Goal: Task Accomplishment & Management: Manage account settings

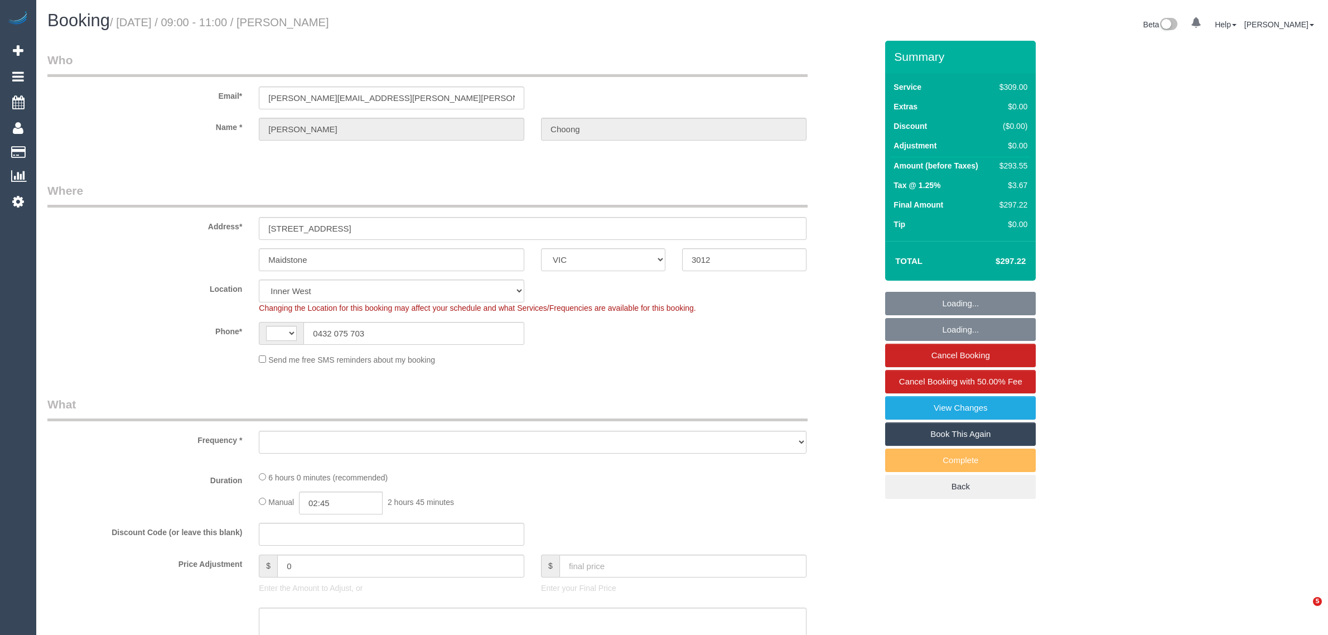
select select "VIC"
select select "string:AU"
select select "object:825"
select select "string:stripe-pm_1HqRI82GScqysDRV0AxysIi7"
select select "number:27"
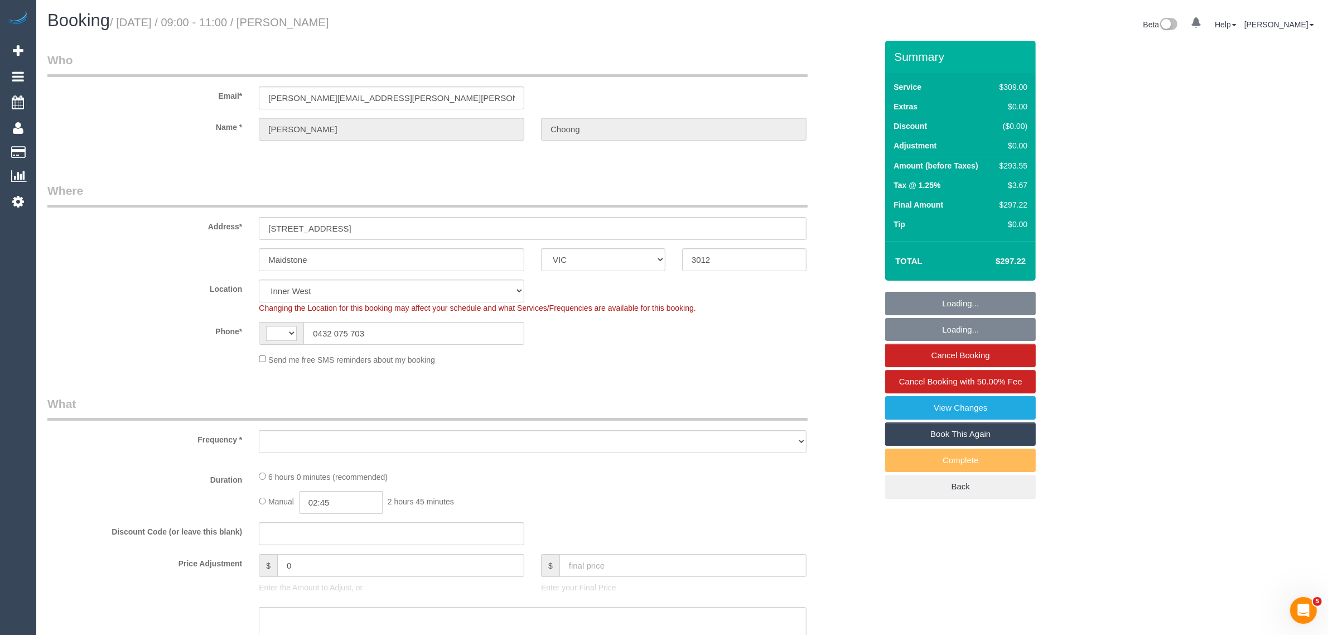
select select "number:14"
select select "number:19"
select select "number:24"
select select "number:34"
select select "number:12"
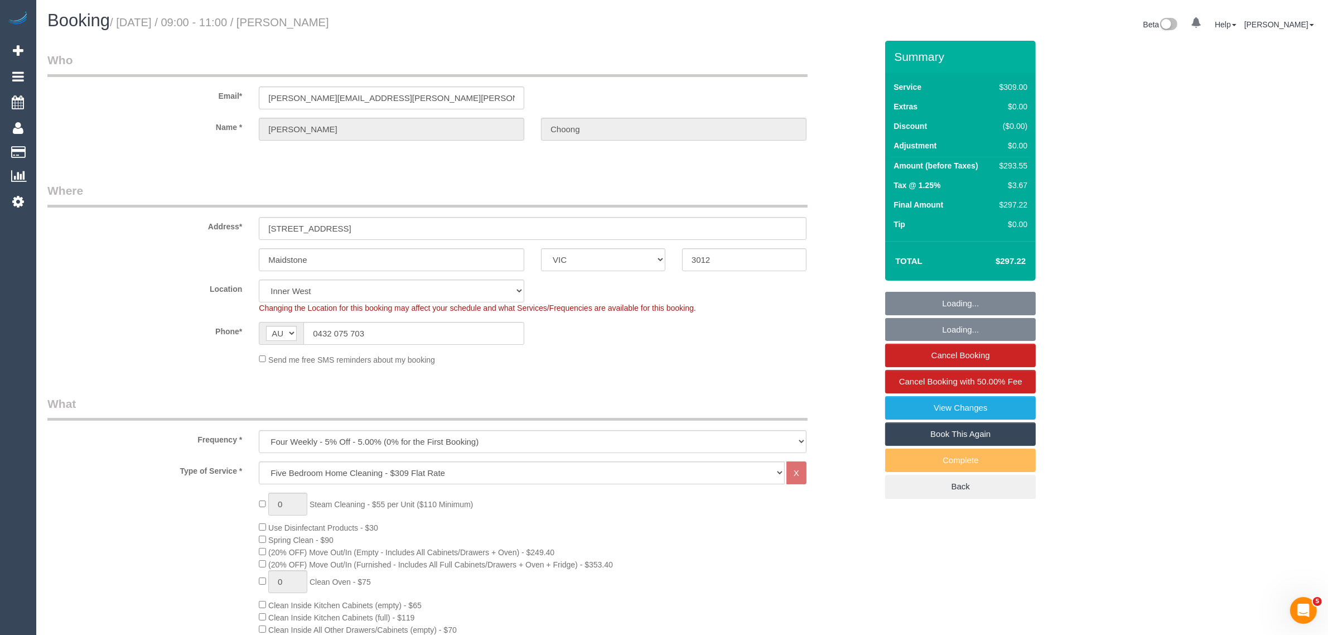
select select "object:834"
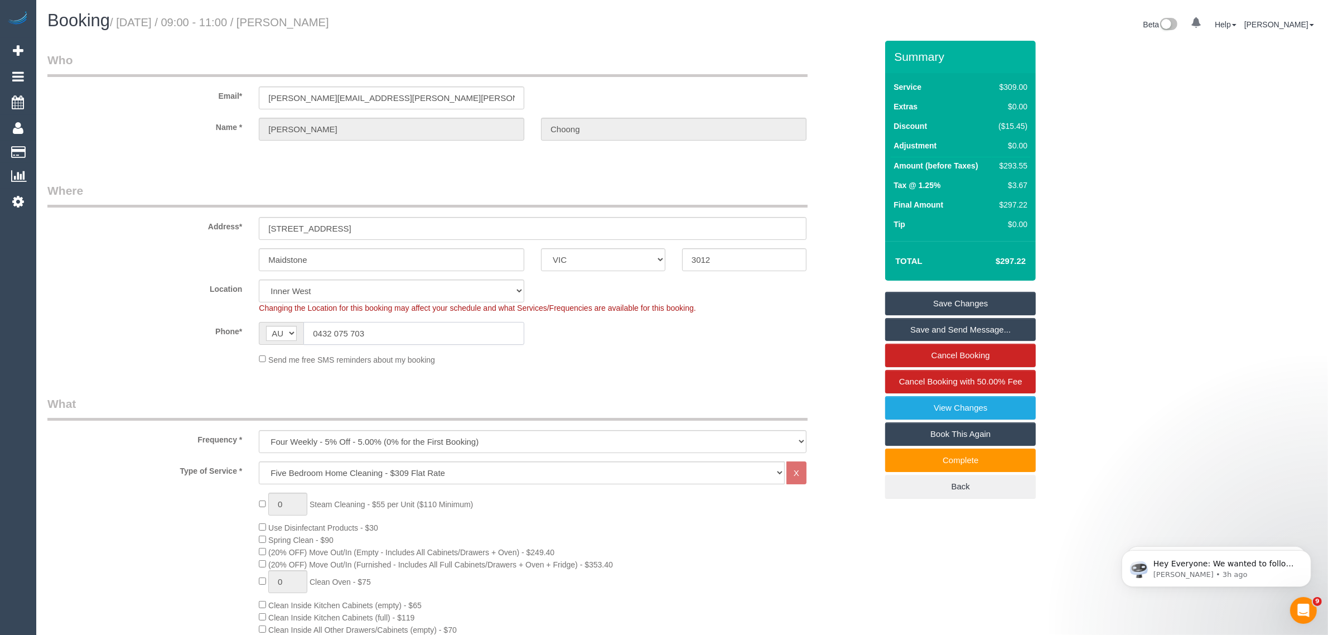
click at [405, 335] on input "0432 075 703" at bounding box center [413, 333] width 221 height 23
click at [709, 332] on div "Phone* AF AL DZ AD AO AI AQ AG AR AM AW AU AT AZ BS BH BD BB BY BE BZ BJ BM BT …" at bounding box center [462, 333] width 846 height 23
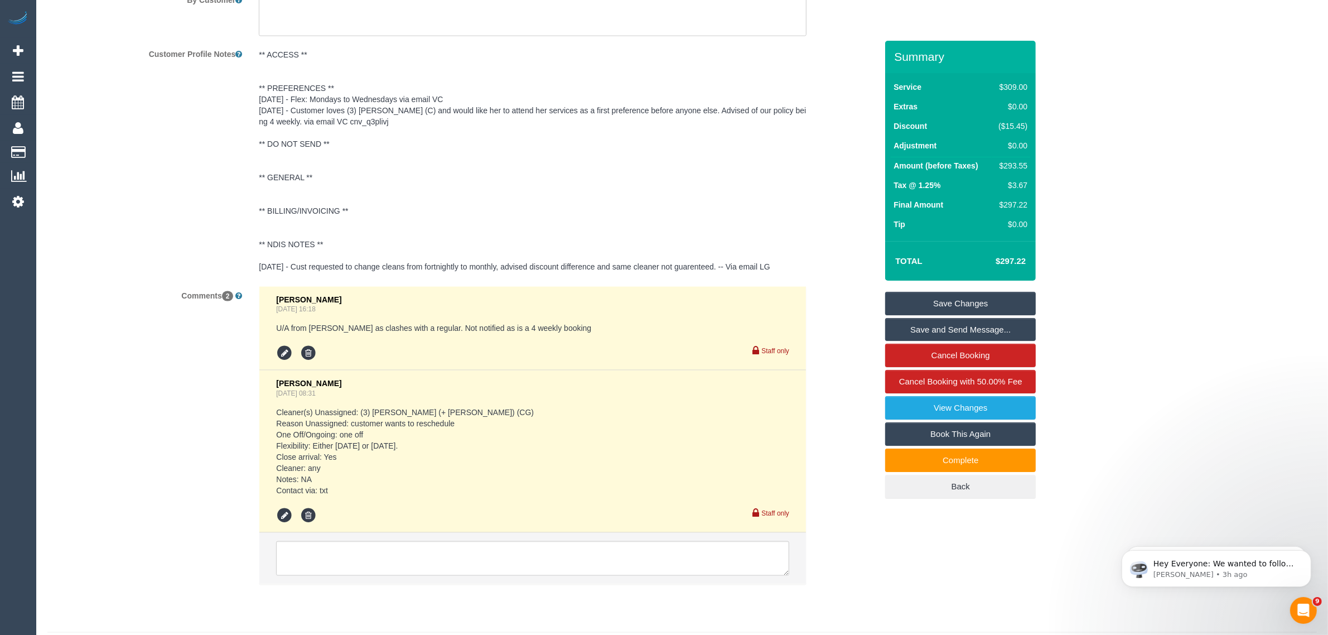
scroll to position [2041, 0]
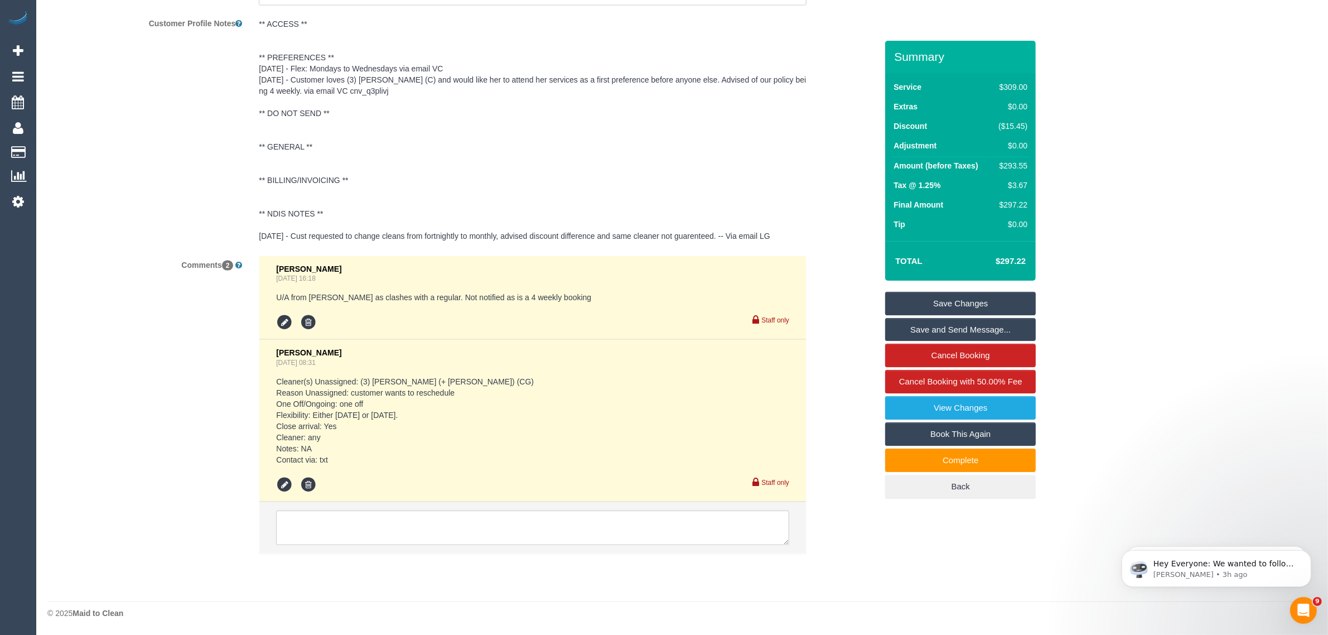
click at [212, 386] on div "Comments 2 [PERSON_NAME] [DATE] 16:18 U/A from [PERSON_NAME] as clashes with a …" at bounding box center [462, 409] width 846 height 309
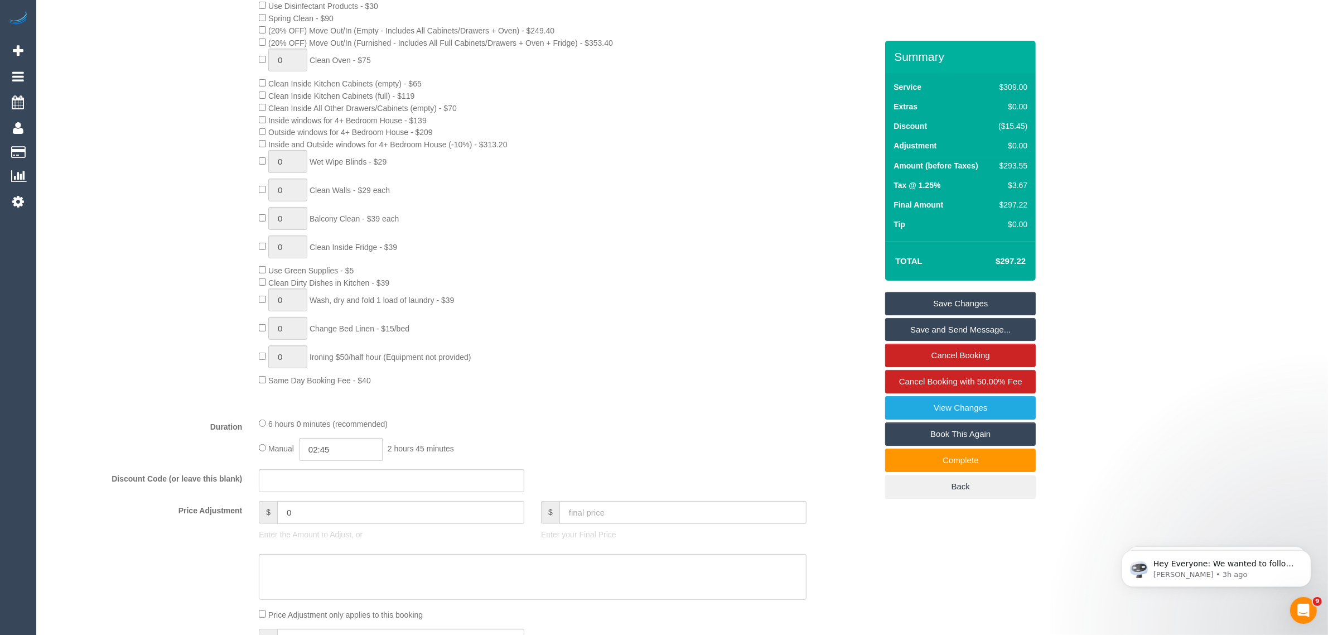
scroll to position [369, 0]
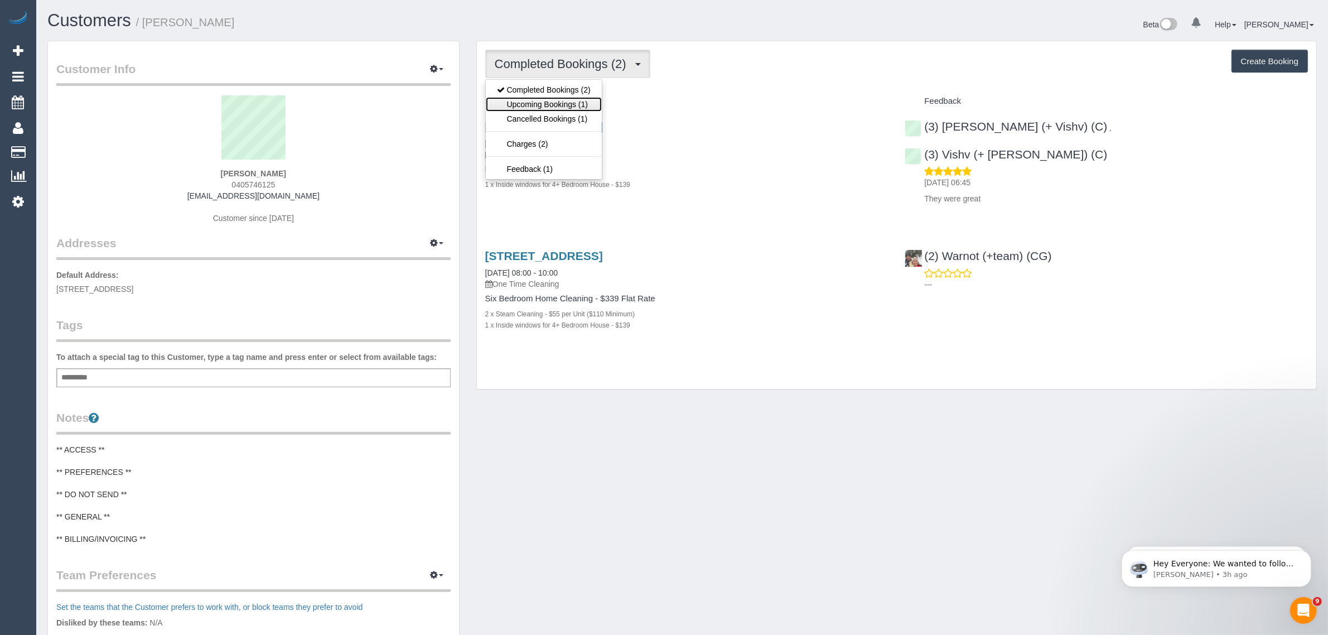
click at [509, 102] on link "Upcoming Bookings (1)" at bounding box center [544, 104] width 116 height 14
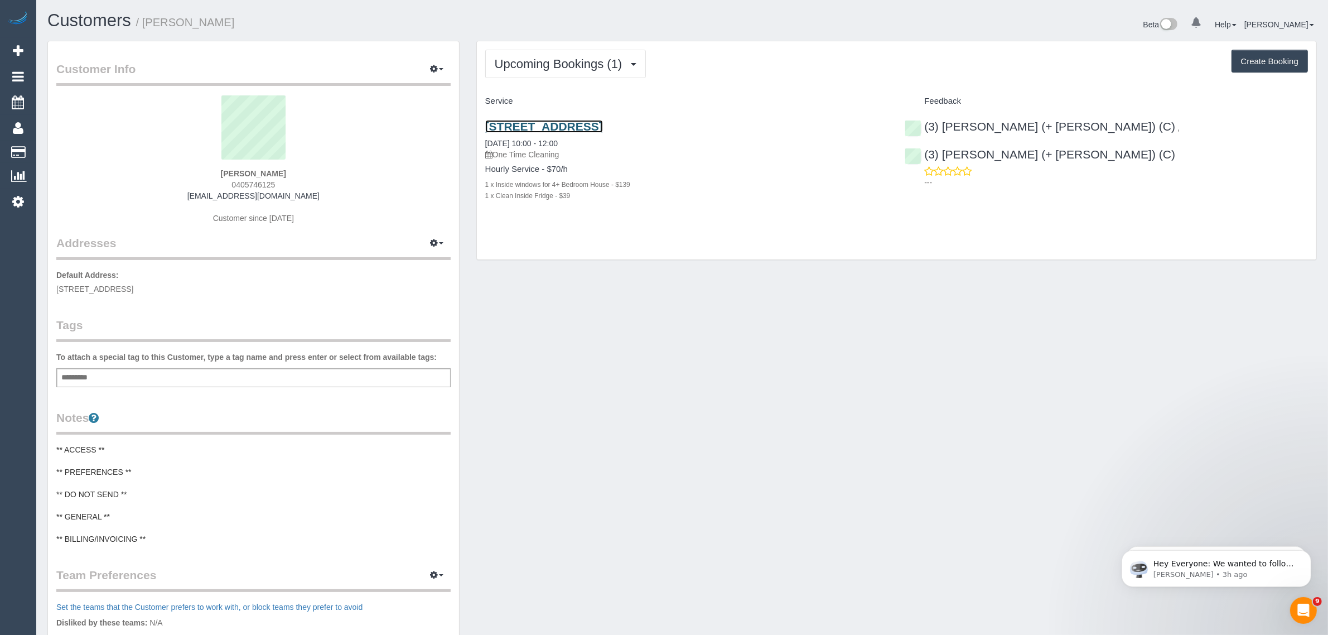
click at [570, 120] on link "[STREET_ADDRESS]" at bounding box center [544, 126] width 118 height 13
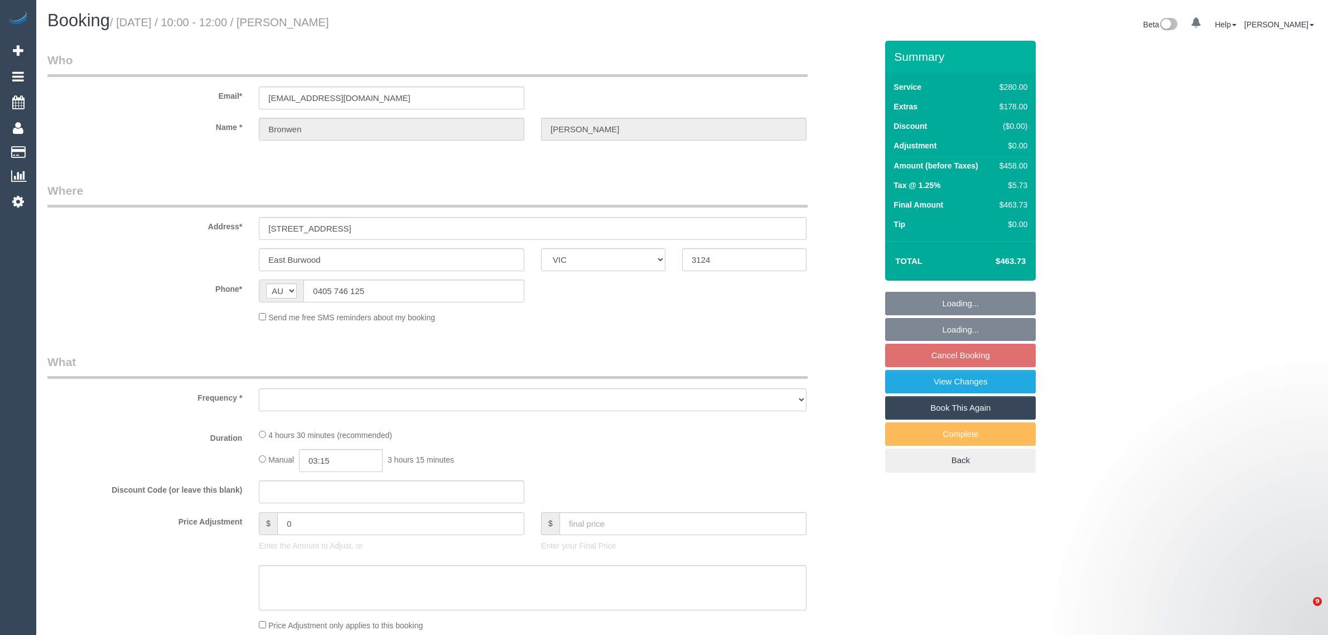
select select "VIC"
select select "object:532"
select select "string:stripe-pm_1RZihe2GScqysDRVPYIc2Vyo"
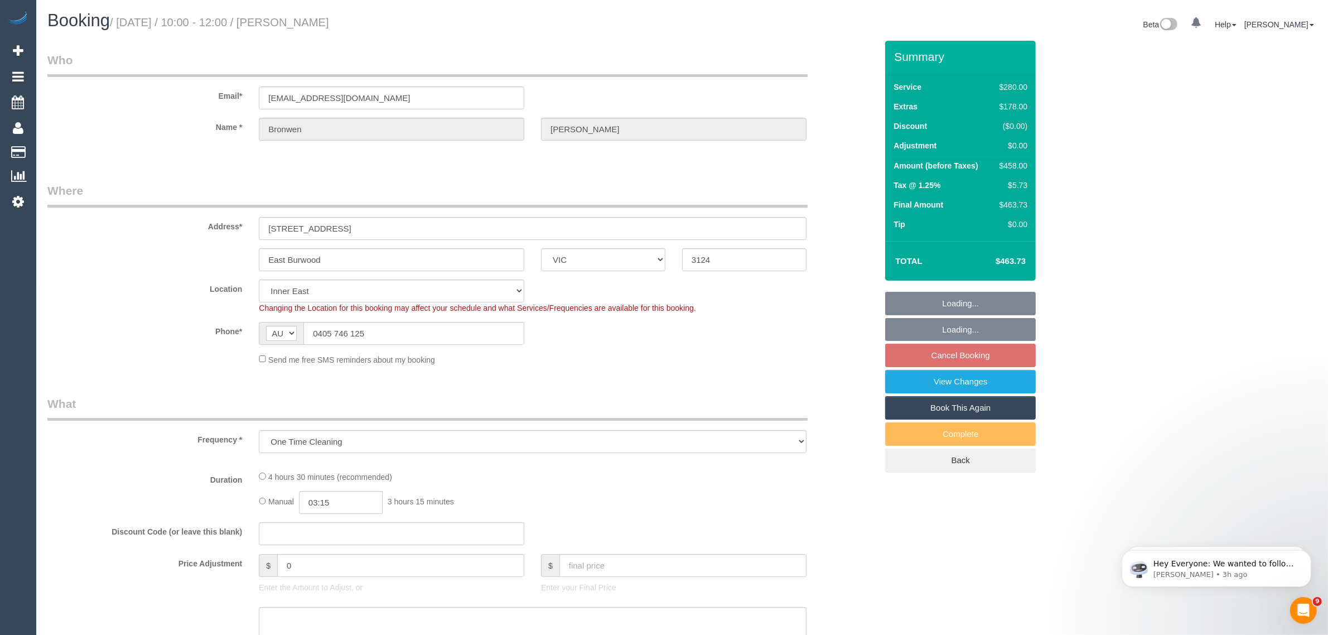
select select "number:28"
select select "number:14"
select select "number:18"
select select "number:22"
select select "number:26"
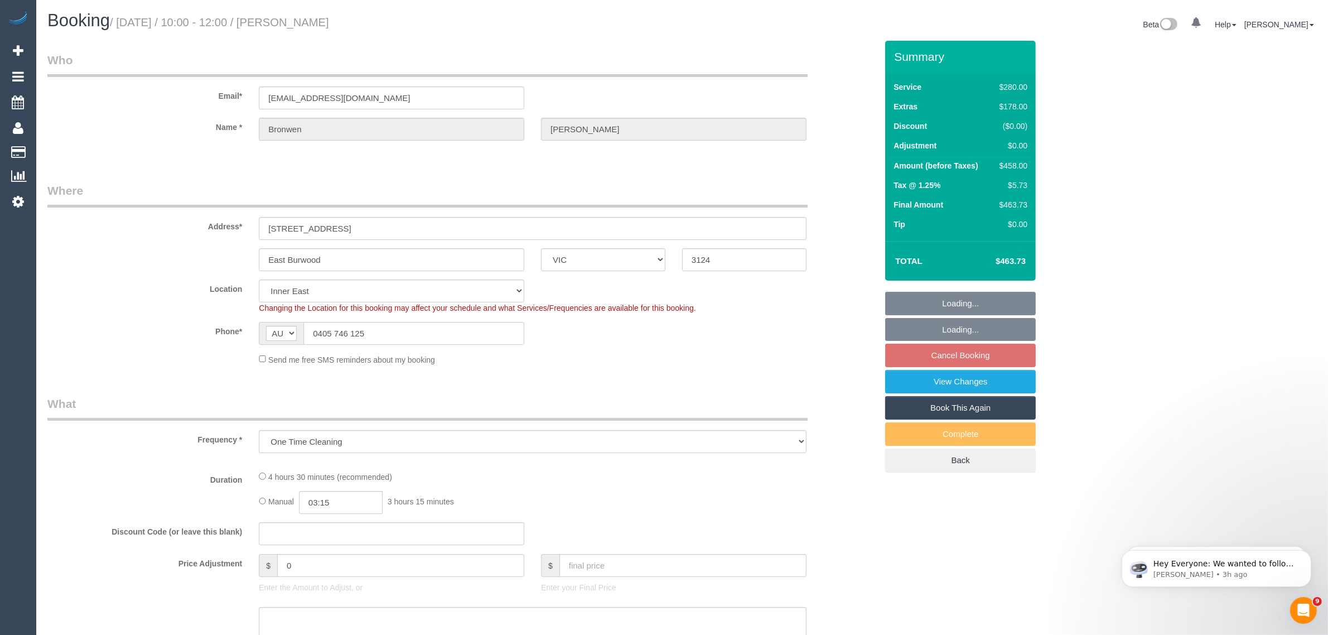
select select "object:685"
select select "2"
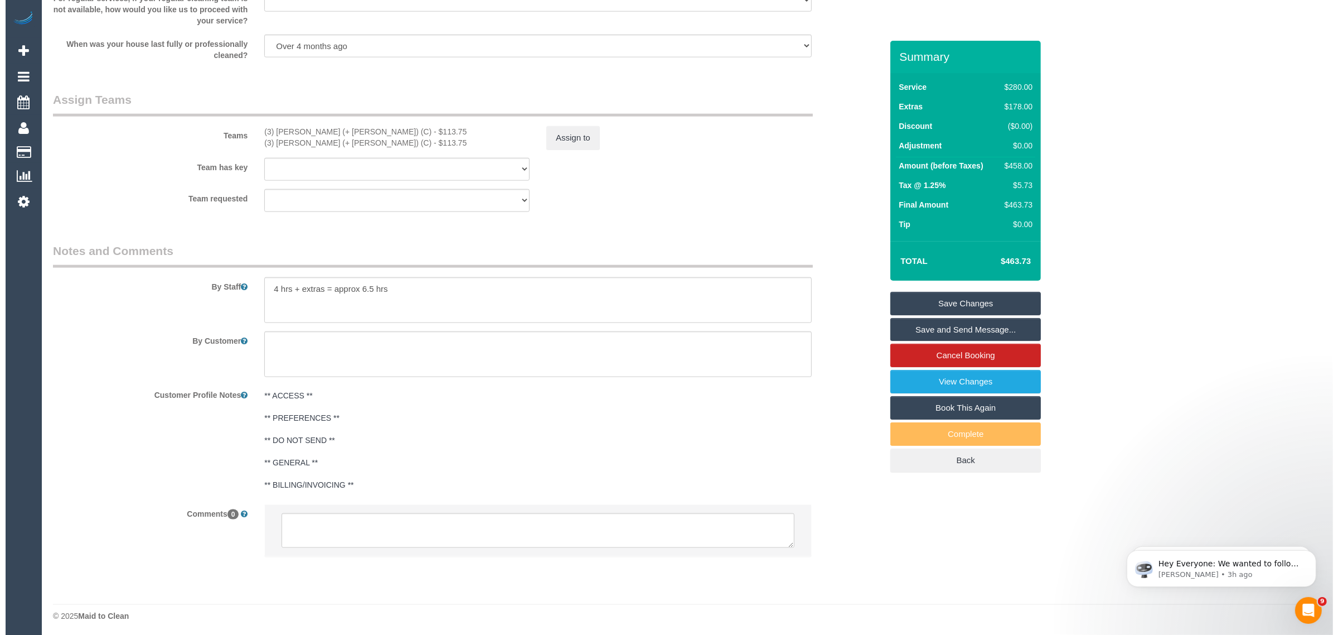
scroll to position [1649, 0]
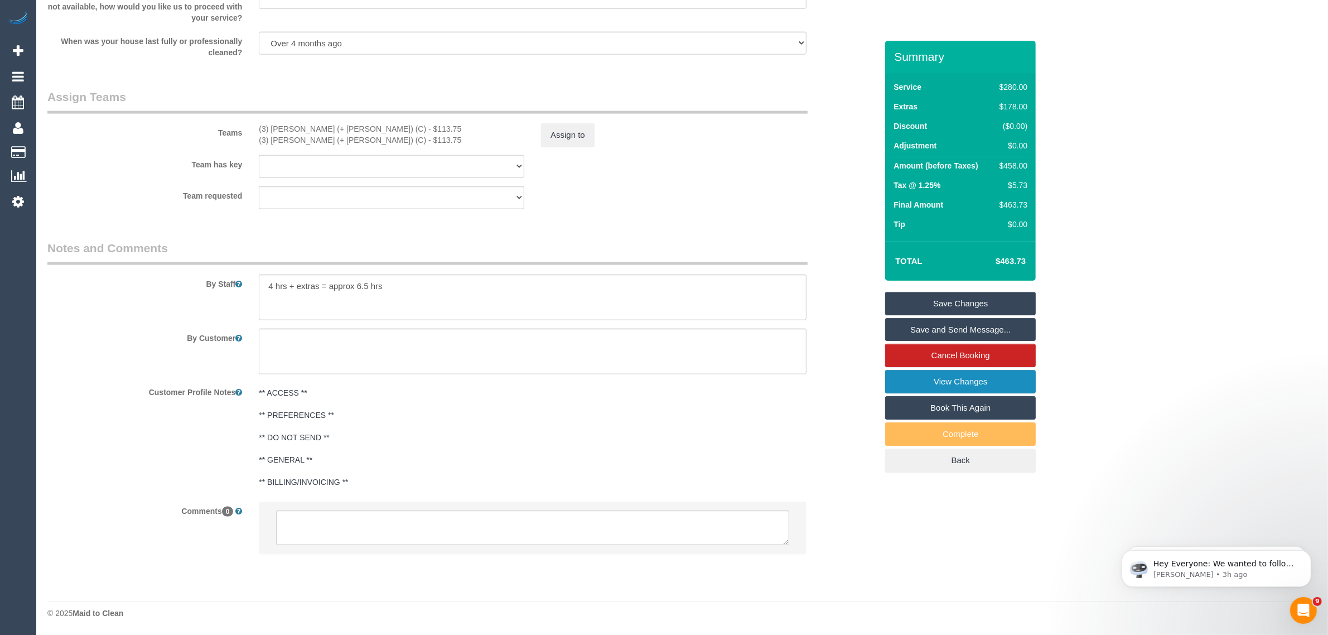
click at [954, 380] on link "View Changes" at bounding box center [960, 381] width 151 height 23
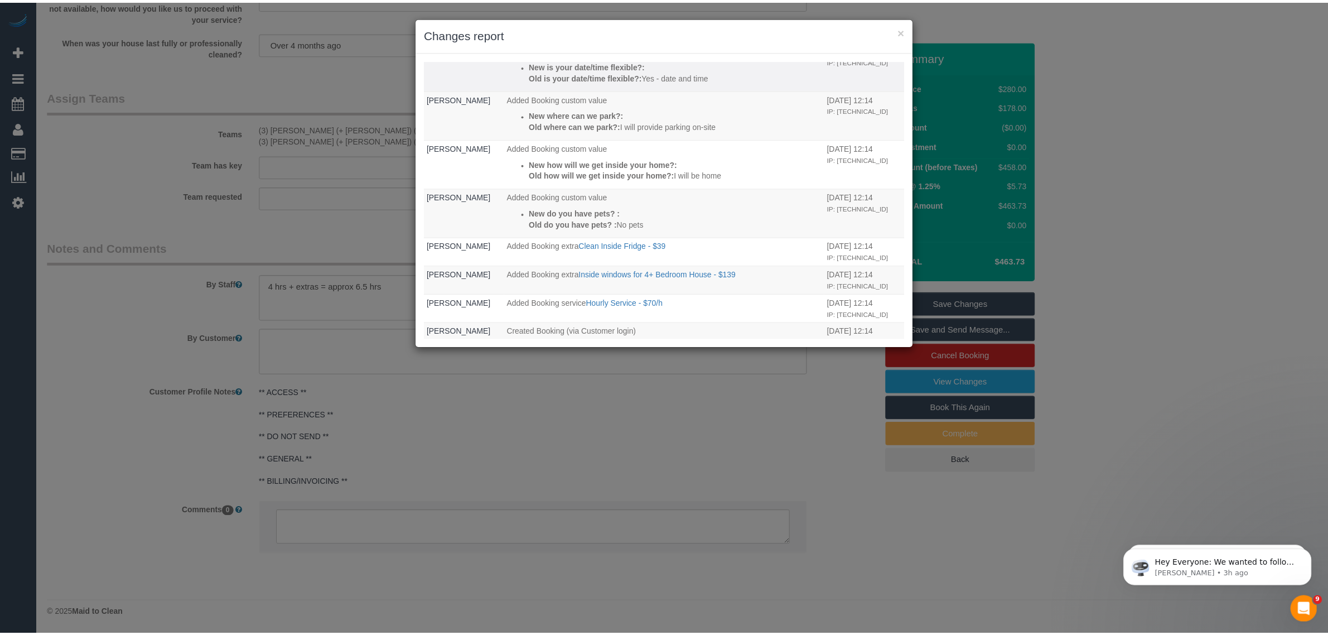
scroll to position [505, 0]
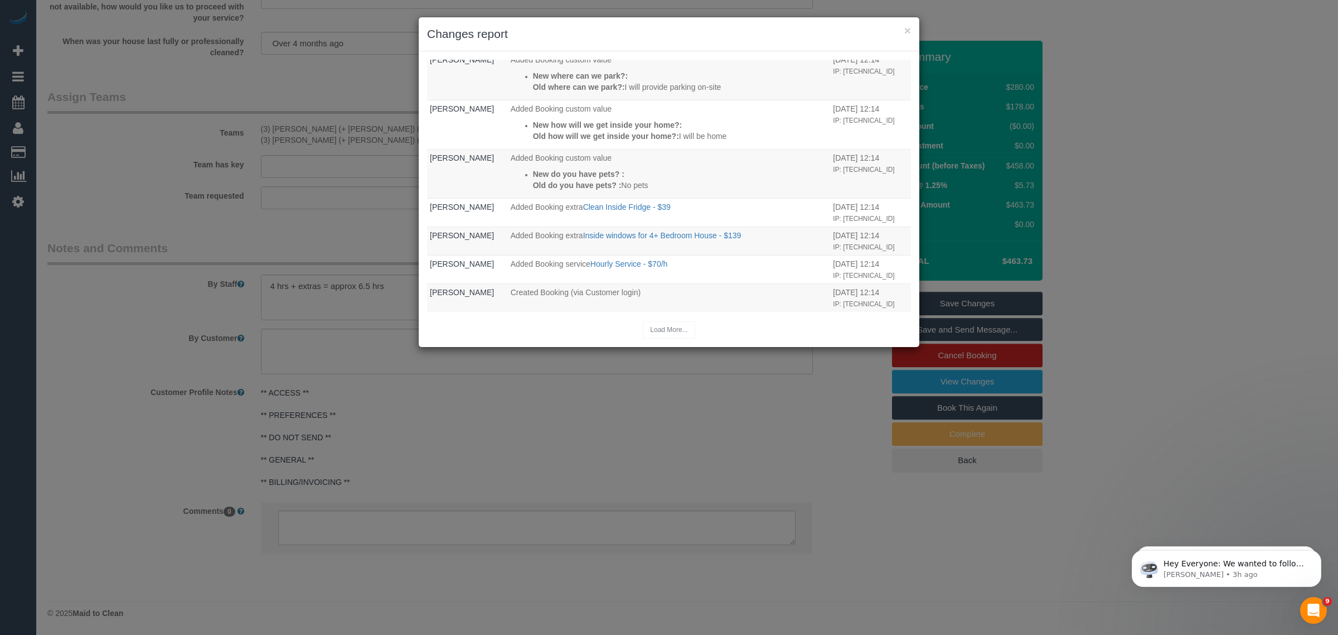
click at [857, 389] on div "× Changes report Who What When System The Booking 1 Day Reminder email was sent…" at bounding box center [669, 317] width 1338 height 635
click at [910, 26] on button "×" at bounding box center [907, 31] width 7 height 12
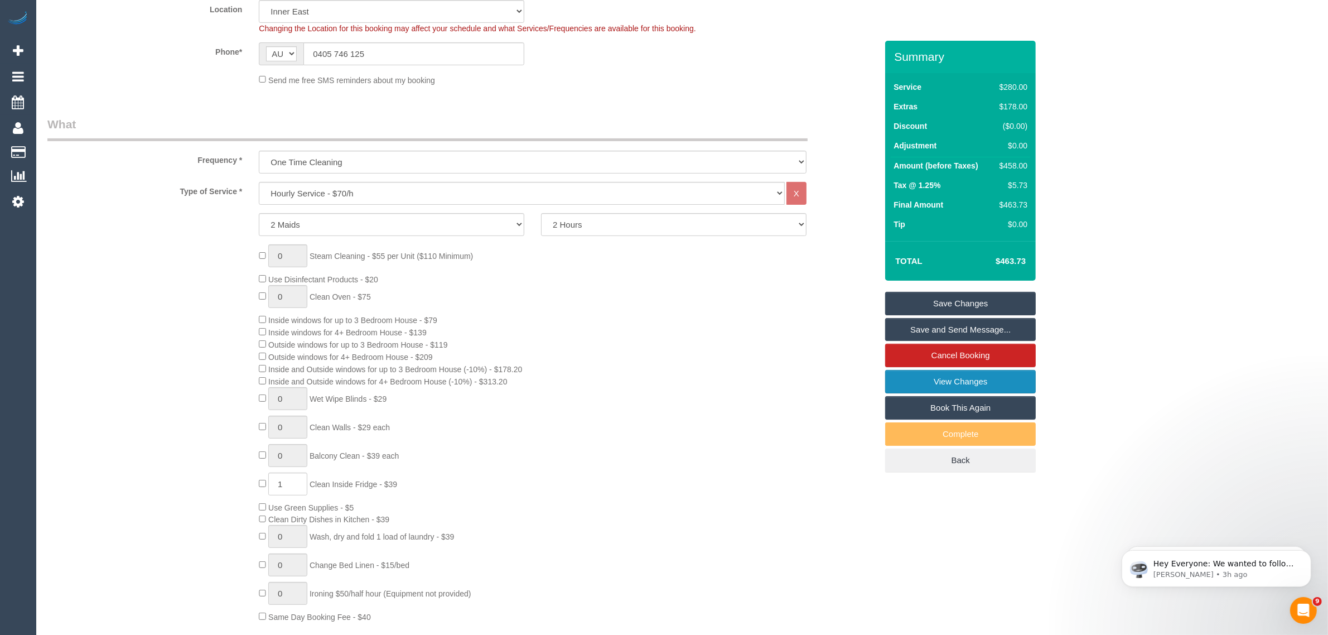
scroll to position [0, 0]
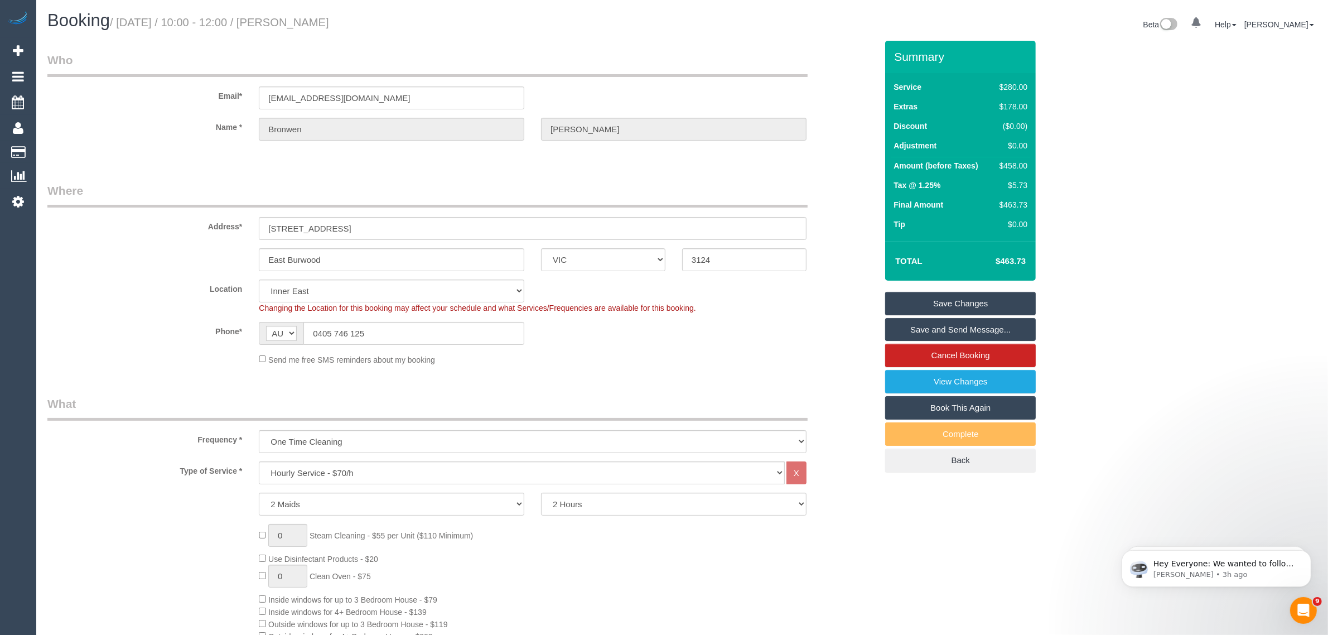
click at [1009, 166] on div "$458.00" at bounding box center [1011, 165] width 32 height 11
copy div "458.00"
